Goal: Task Accomplishment & Management: Manage account settings

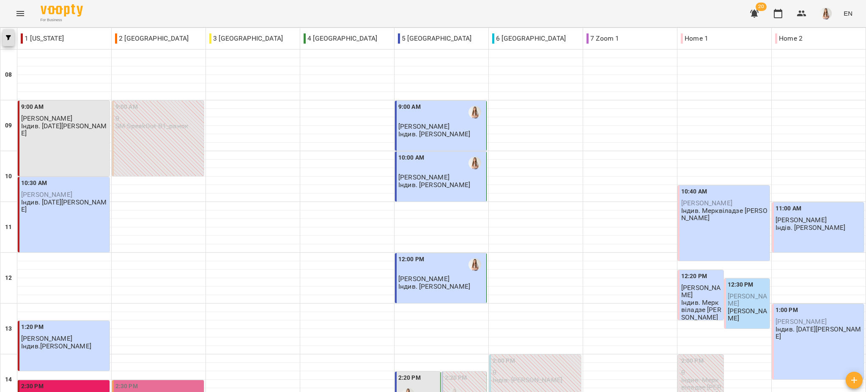
click at [4, 38] on span "button" at bounding box center [9, 37] width 12 height 5
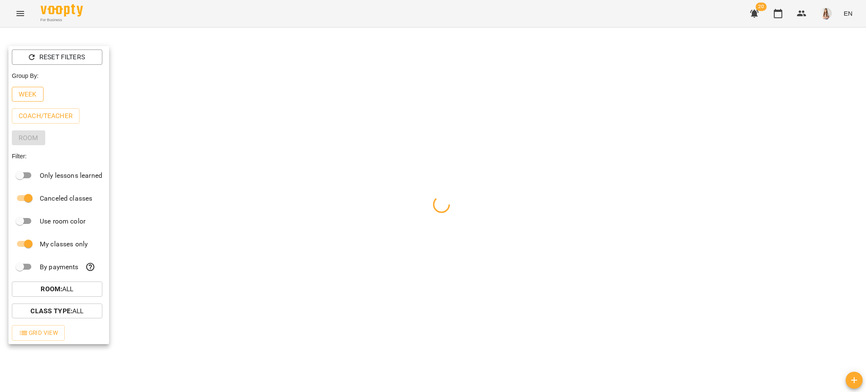
click at [17, 90] on button "Week" at bounding box center [28, 94] width 32 height 15
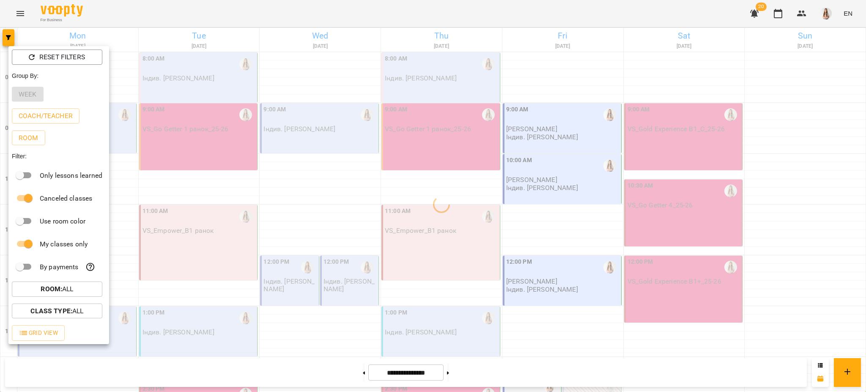
click at [185, 17] on div at bounding box center [433, 196] width 866 height 392
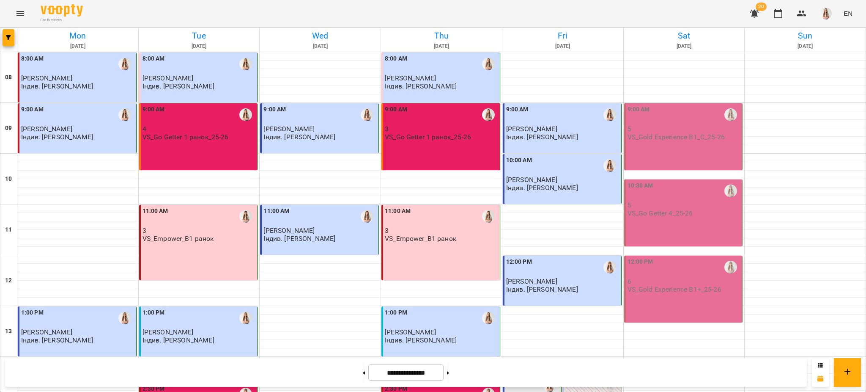
click at [678, 127] on p "5" at bounding box center [684, 128] width 113 height 7
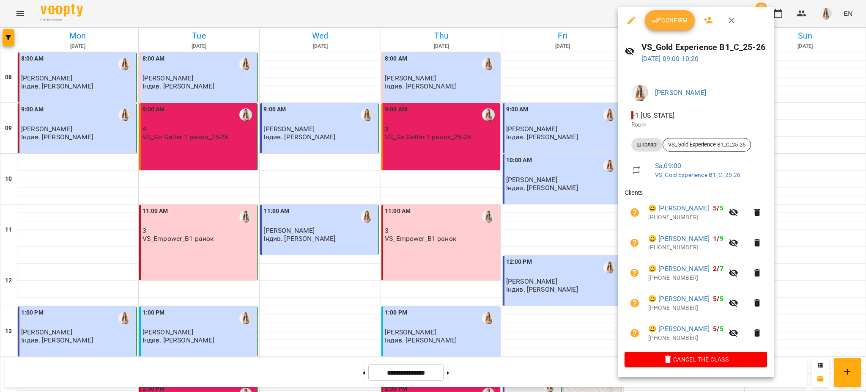
click at [673, 14] on button "Confirm" at bounding box center [670, 20] width 50 height 20
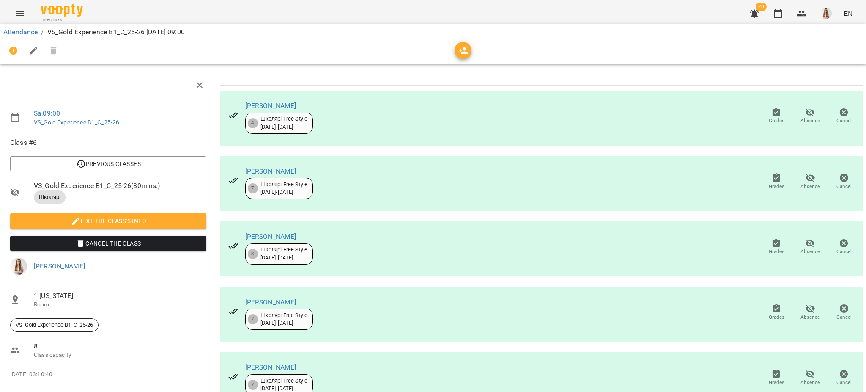
scroll to position [39, 0]
click at [31, 50] on icon "button" at bounding box center [34, 51] width 10 height 10
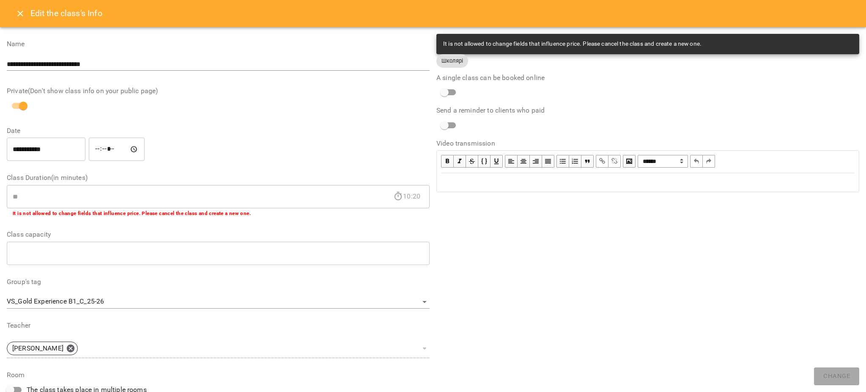
click at [531, 186] on div "Edit text" at bounding box center [648, 182] width 414 height 10
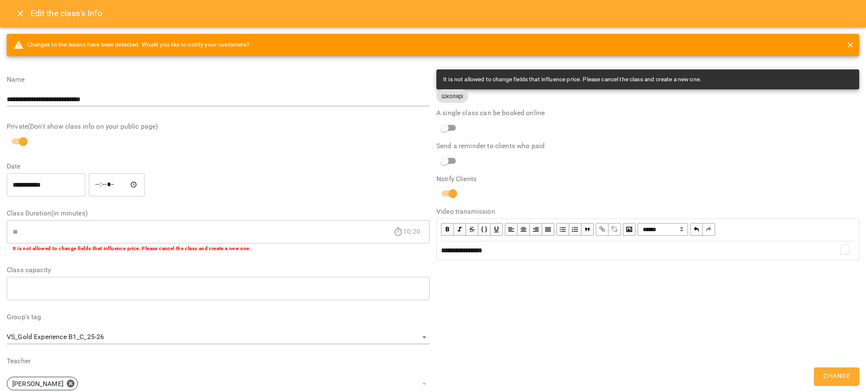
click at [822, 376] on button "Change" at bounding box center [836, 376] width 45 height 18
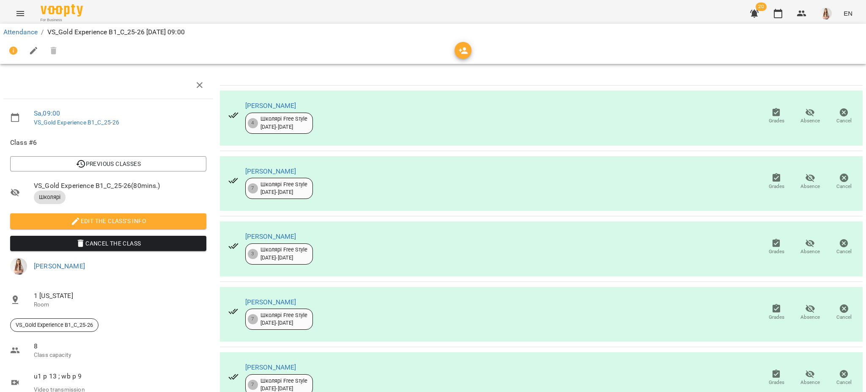
click at [22, 9] on icon "Menu" at bounding box center [20, 13] width 10 height 10
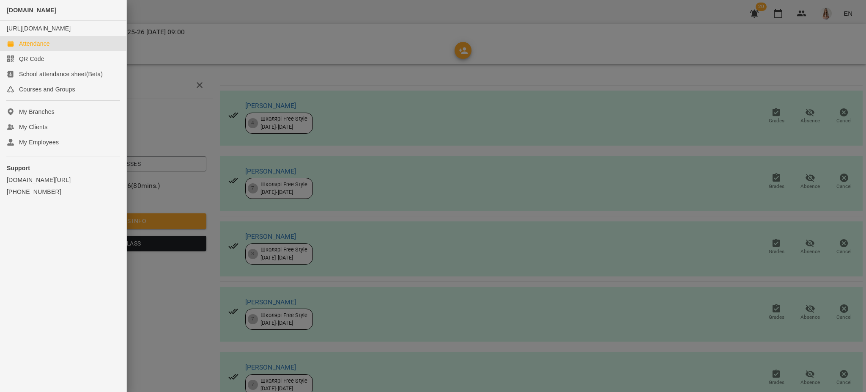
click at [38, 48] on div "Attendance" at bounding box center [34, 43] width 31 height 8
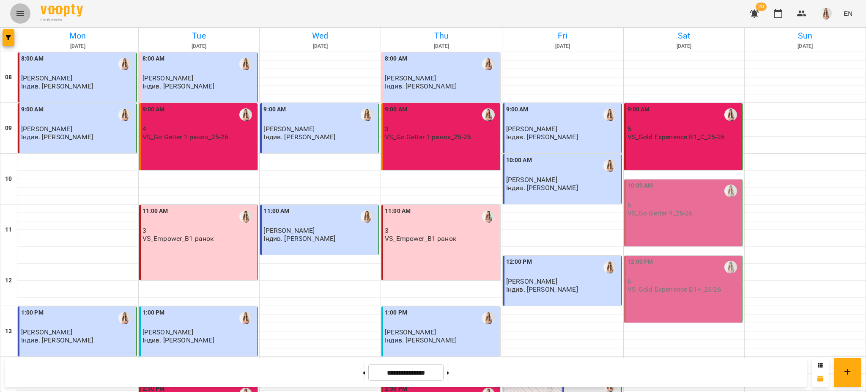
click at [21, 15] on icon "Menu" at bounding box center [20, 13] width 8 height 5
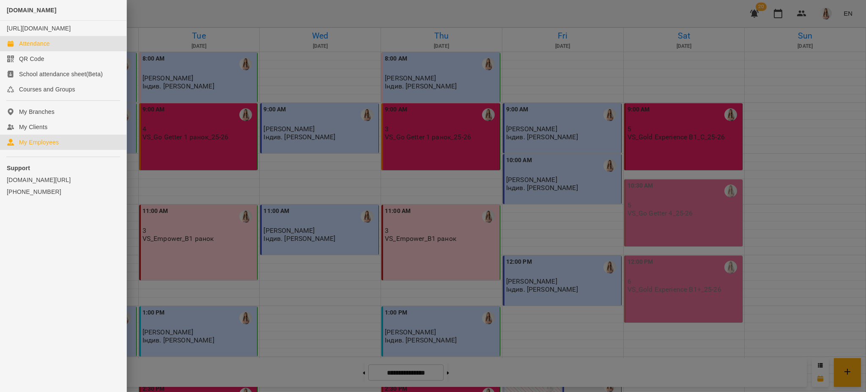
click at [55, 146] on div "My Employees" at bounding box center [39, 142] width 40 height 8
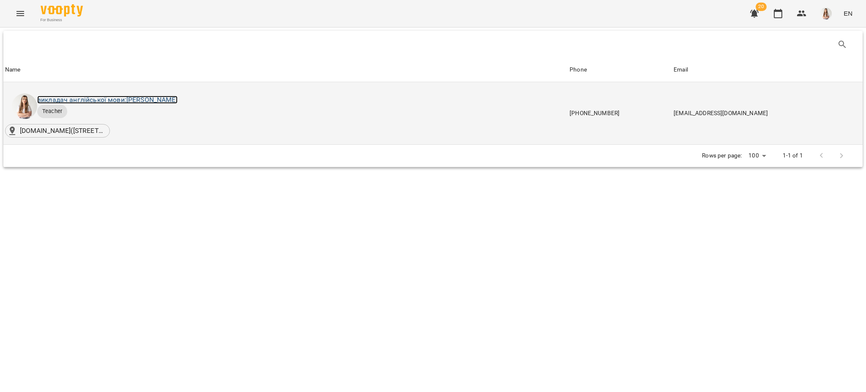
click at [136, 101] on link "викладач англійської мови: [PERSON_NAME]" at bounding box center [107, 100] width 140 height 8
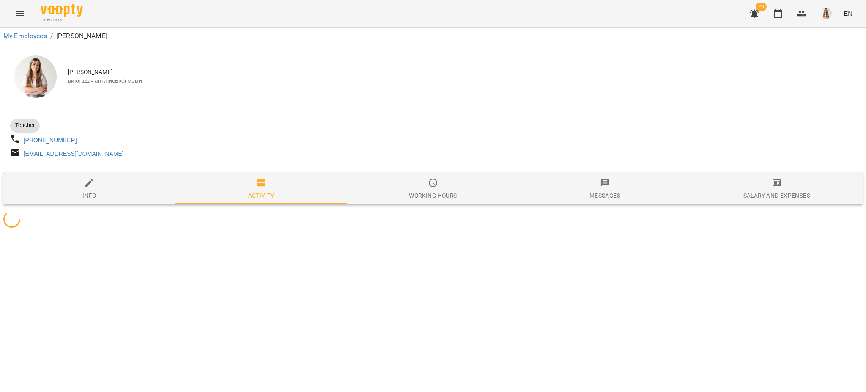
click at [763, 177] on button "Salary and Expenses" at bounding box center [777, 188] width 172 height 30
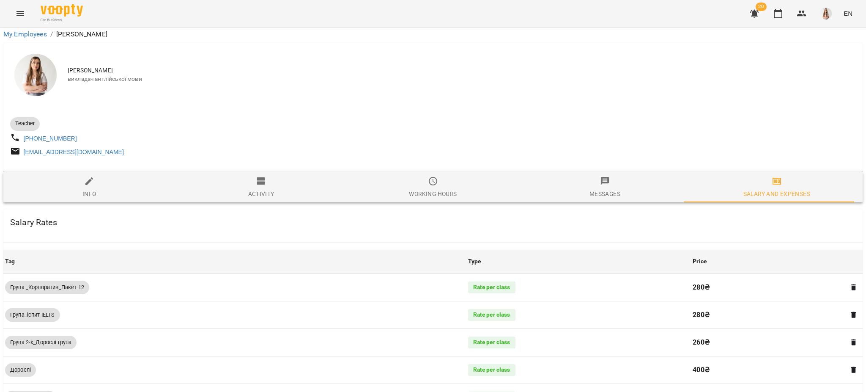
scroll to position [533, 0]
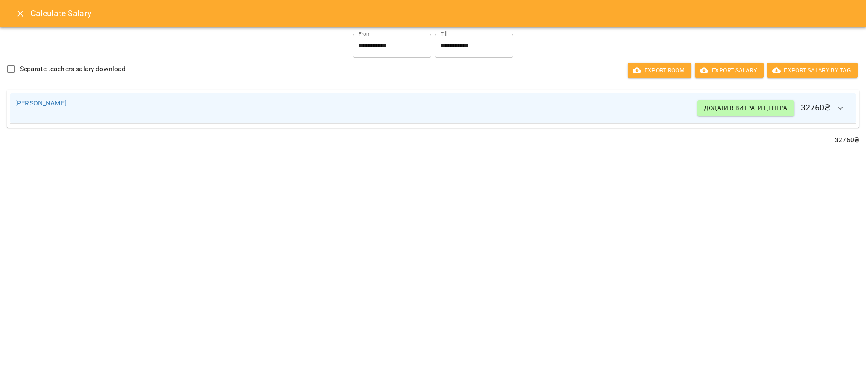
click at [17, 12] on icon "Close" at bounding box center [20, 13] width 10 height 10
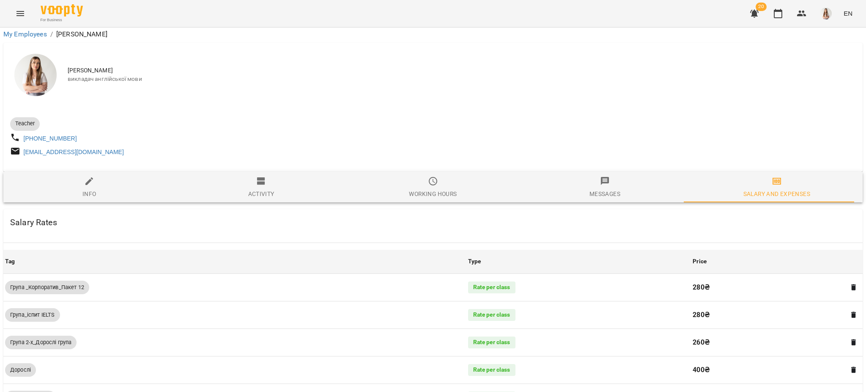
click at [17, 12] on icon "Menu" at bounding box center [20, 13] width 10 height 10
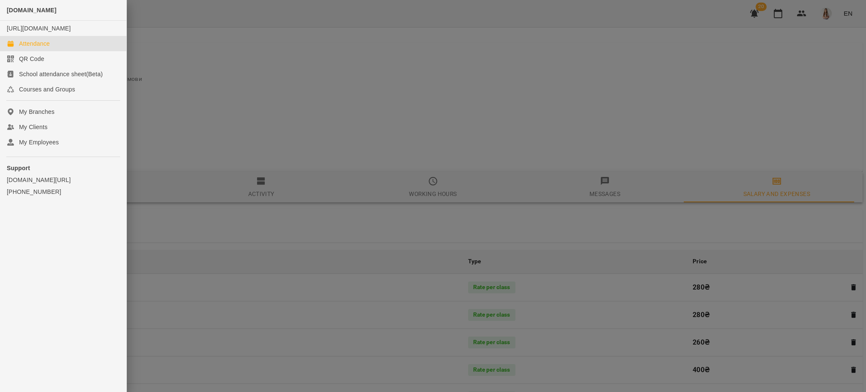
click at [28, 48] on div "Attendance" at bounding box center [34, 43] width 31 height 8
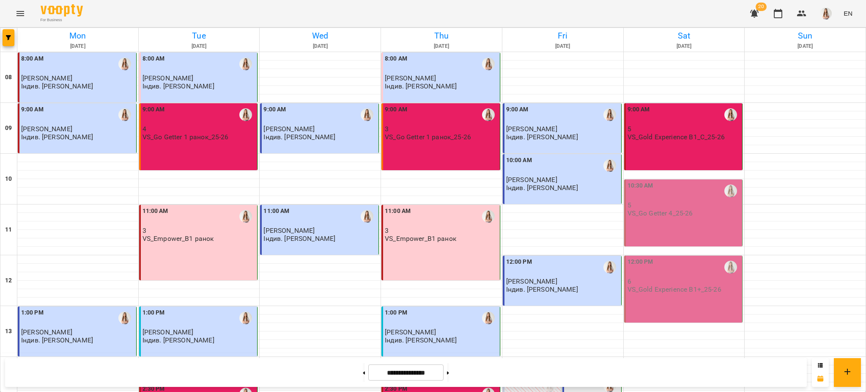
click at [449, 125] on div "9:00 AM" at bounding box center [441, 115] width 113 height 20
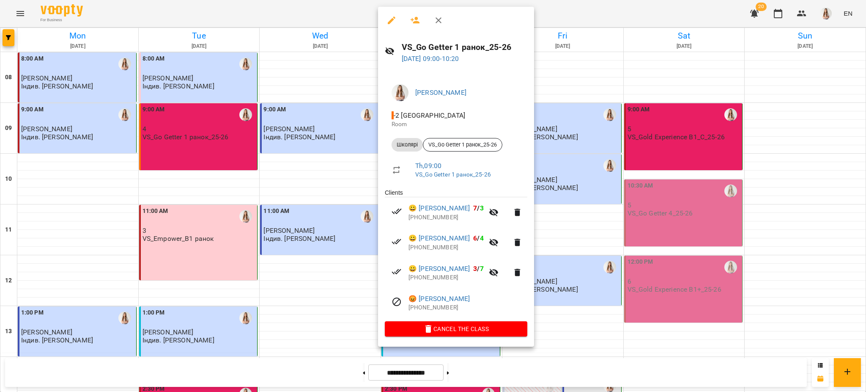
click at [163, 99] on div at bounding box center [433, 196] width 866 height 392
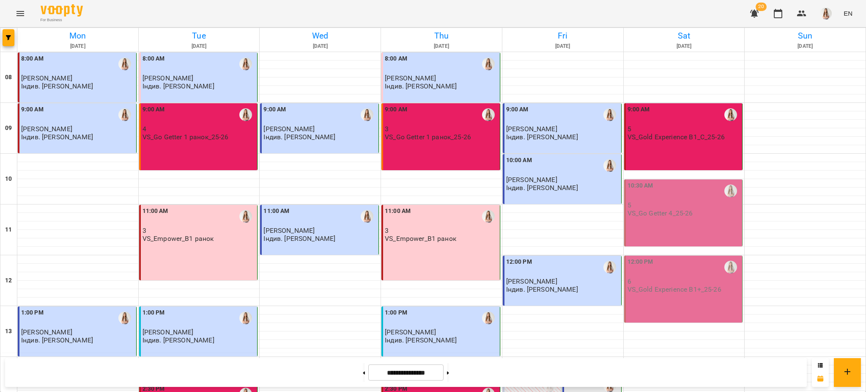
click at [178, 122] on div "9:00 AM" at bounding box center [199, 114] width 113 height 19
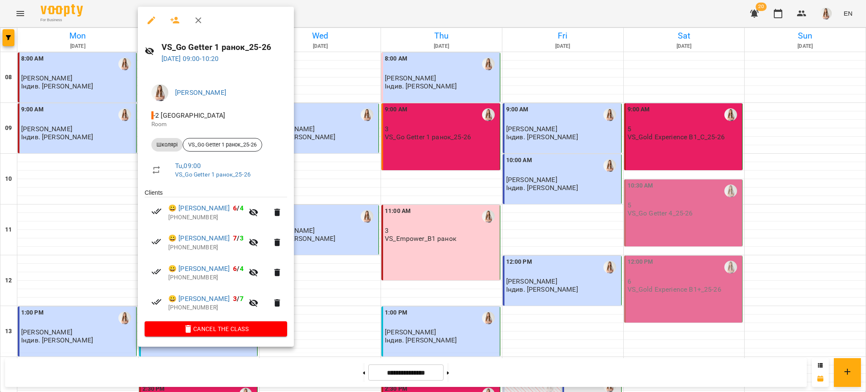
click at [475, 113] on div at bounding box center [433, 196] width 866 height 392
